Goal: Transaction & Acquisition: Download file/media

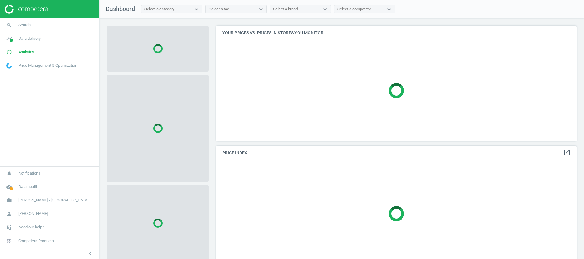
scroll to position [130, 368]
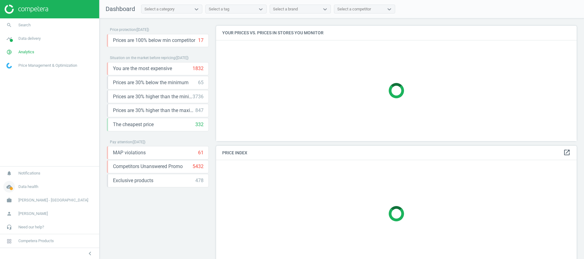
click at [10, 188] on span at bounding box center [11, 188] width 3 height 3
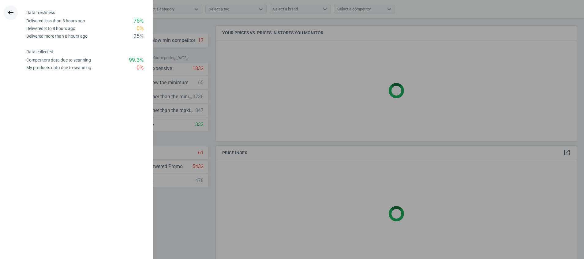
click at [14, 13] on icon "keyboard_backspace" at bounding box center [10, 12] width 7 height 7
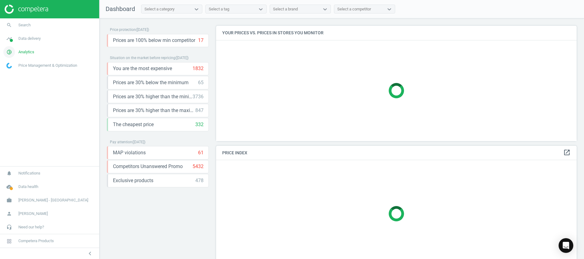
click at [12, 55] on icon "pie_chart_outlined" at bounding box center [9, 52] width 12 height 12
click at [18, 120] on link "Stores" at bounding box center [49, 120] width 99 height 9
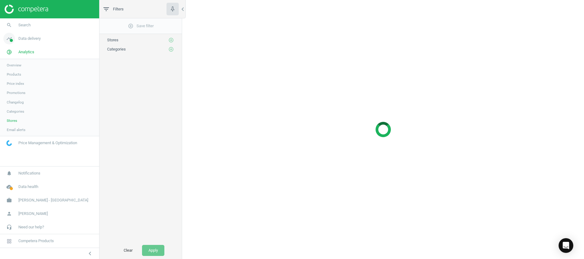
click at [11, 41] on span at bounding box center [11, 40] width 3 height 3
click at [13, 92] on link "Stores" at bounding box center [49, 88] width 99 height 9
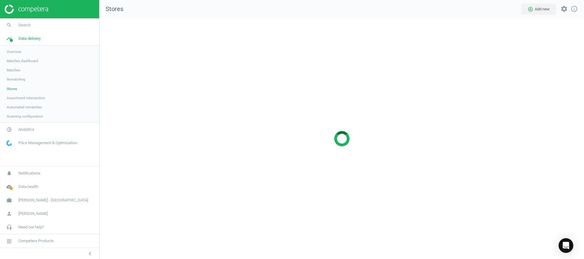
scroll to position [255, 499]
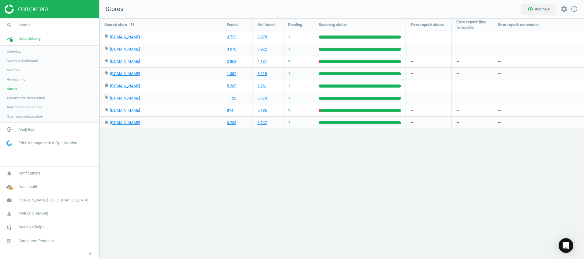
click at [35, 11] on img at bounding box center [26, 9] width 43 height 9
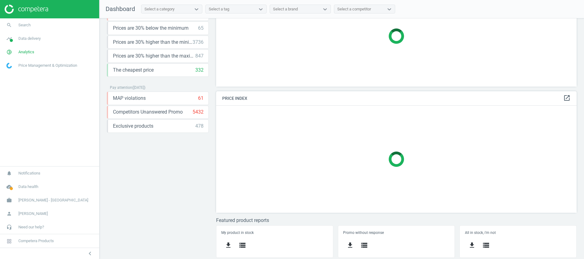
scroll to position [128, 0]
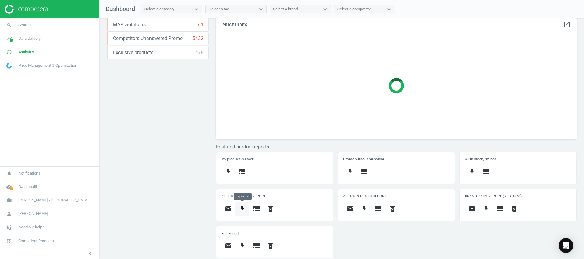
click at [241, 209] on icon "get_app" at bounding box center [242, 208] width 7 height 7
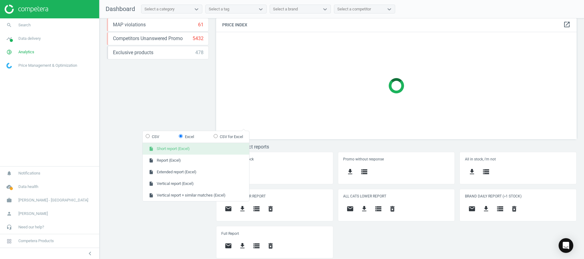
click at [184, 148] on button "insert_drive_file Short report (Excel)" at bounding box center [196, 149] width 107 height 12
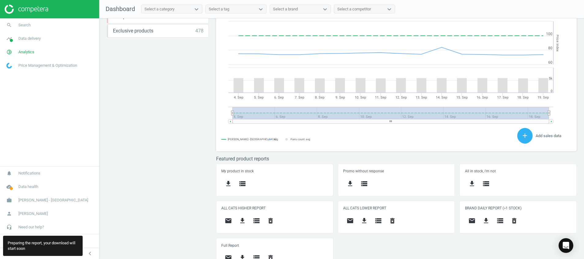
scroll to position [162, 0]
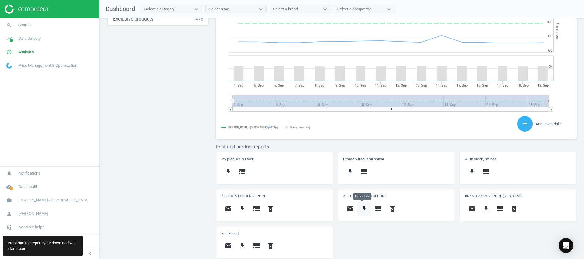
click at [361, 211] on icon "get_app" at bounding box center [364, 208] width 7 height 7
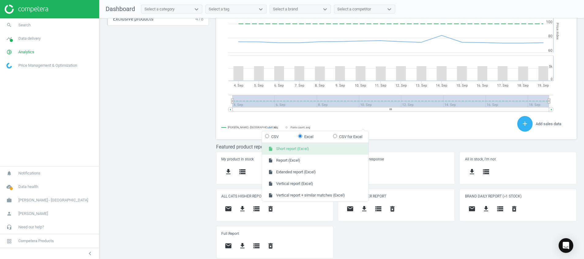
click at [337, 151] on button "insert_drive_file Short report (Excel)" at bounding box center [315, 149] width 107 height 12
